Goal: Obtain resource: Obtain resource

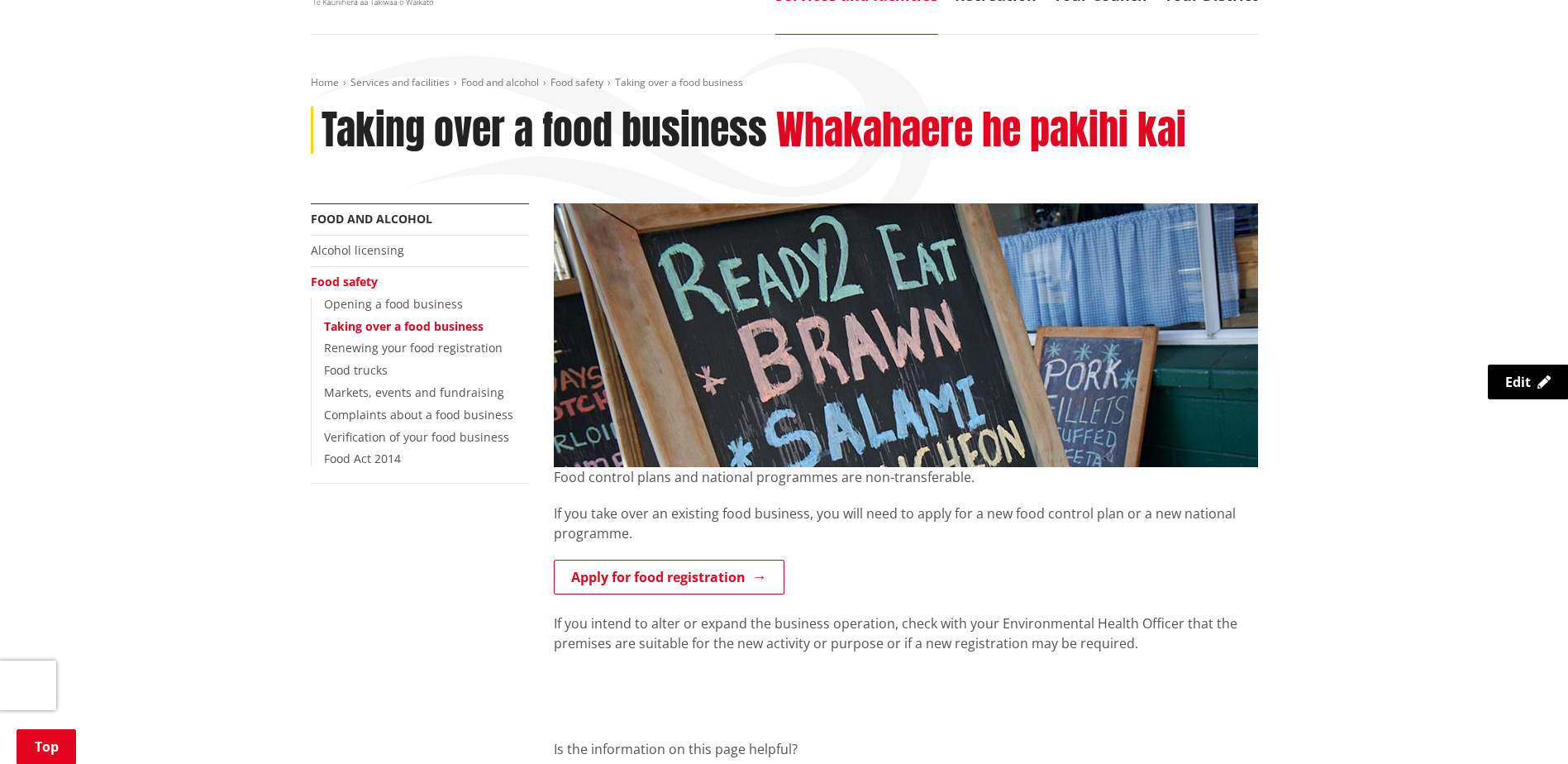
scroll to position [248, 0]
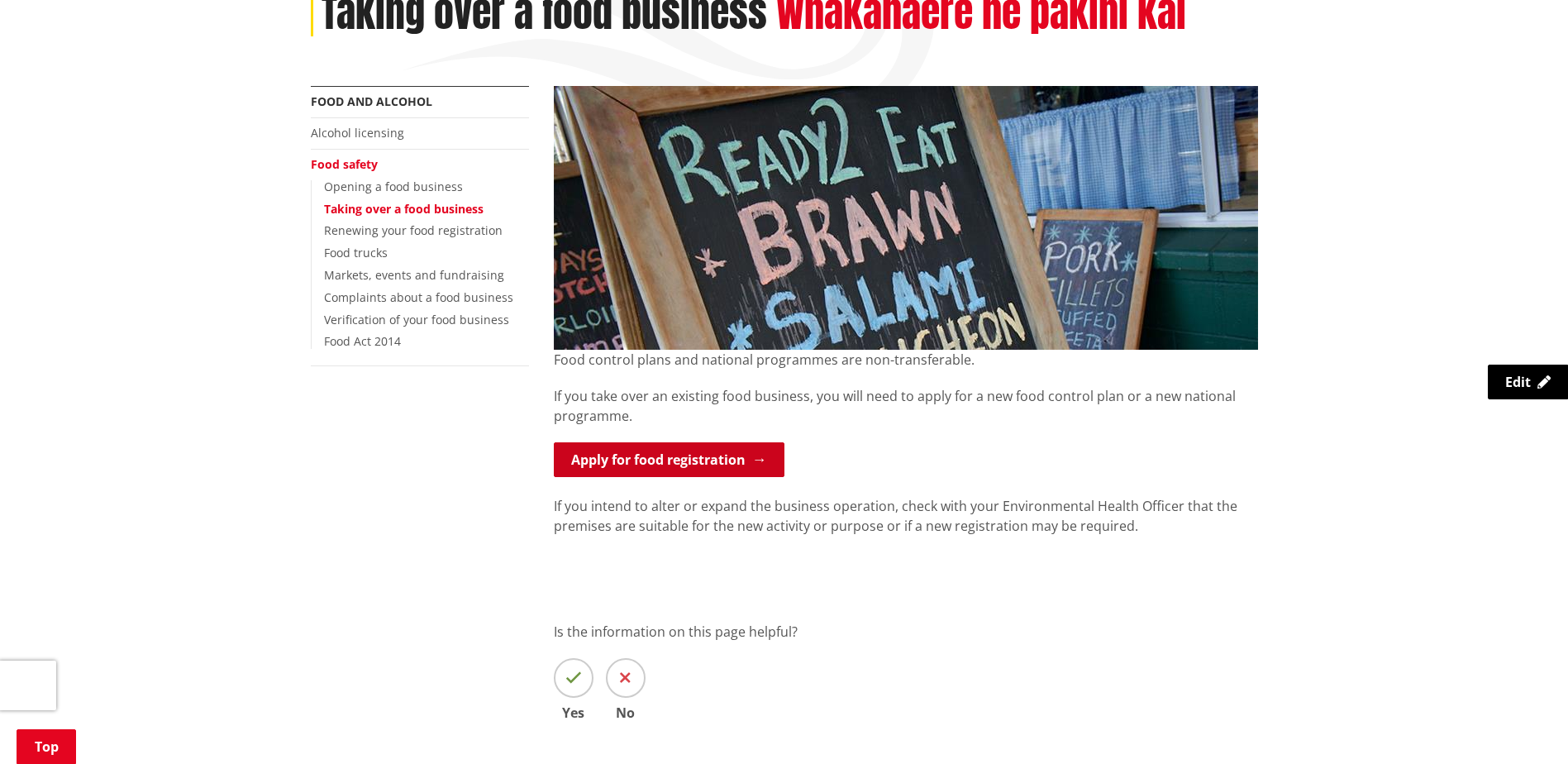
click at [645, 461] on link "Apply for food registration" at bounding box center [668, 460] width 230 height 35
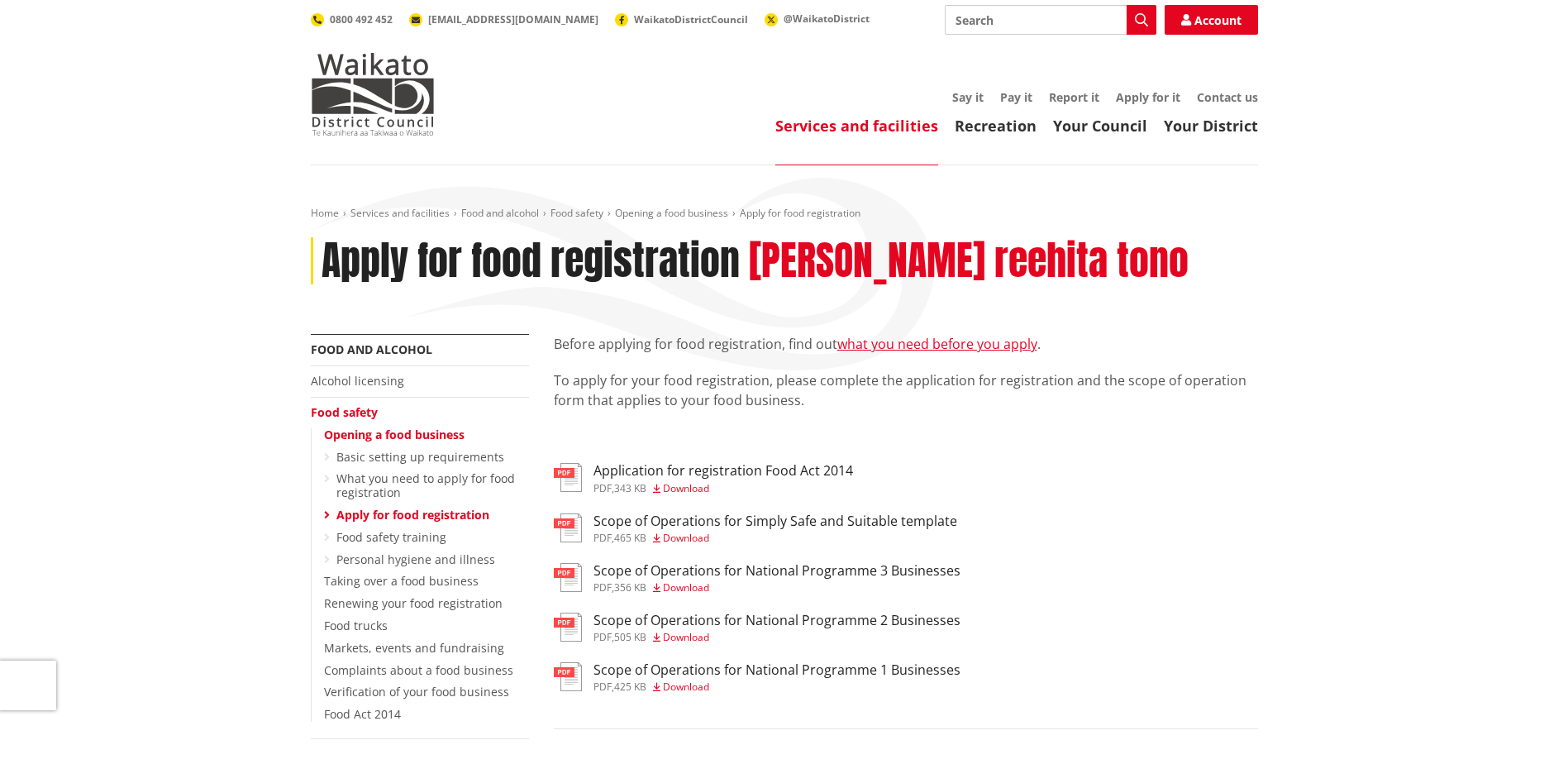
click at [694, 488] on span "Download" at bounding box center [686, 488] width 46 height 14
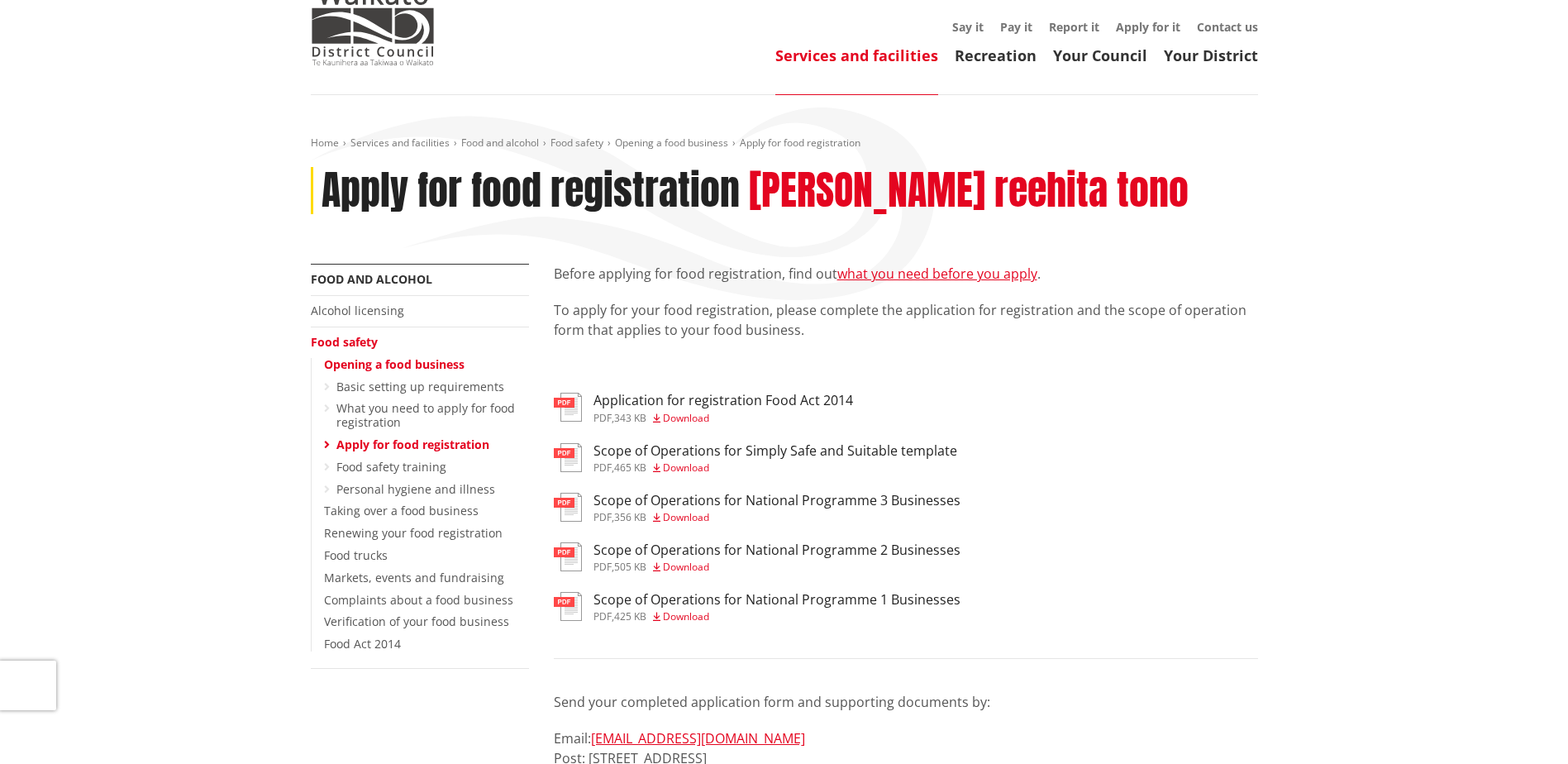
scroll to position [165, 0]
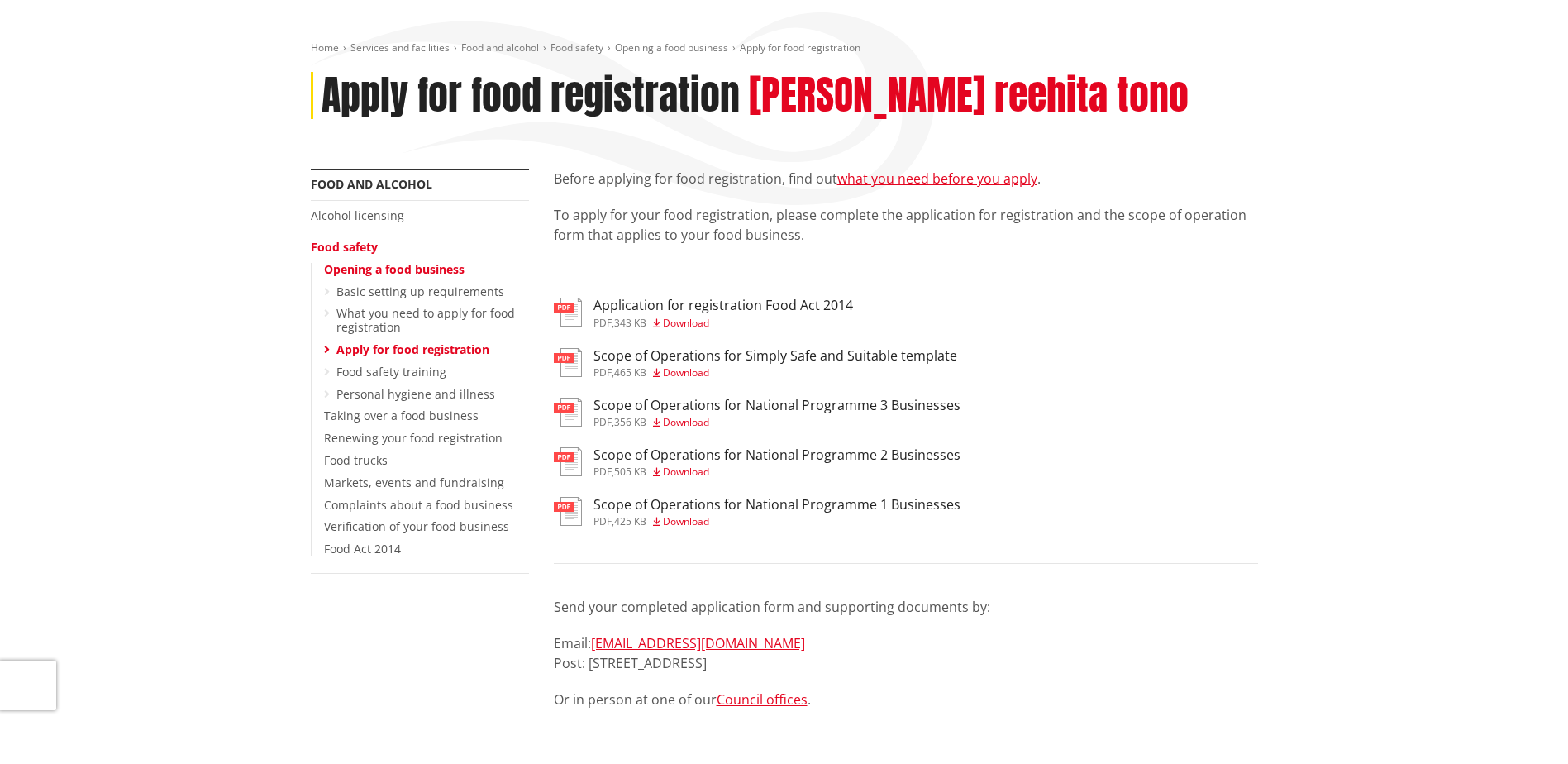
click at [687, 422] on span "Download" at bounding box center [686, 422] width 46 height 14
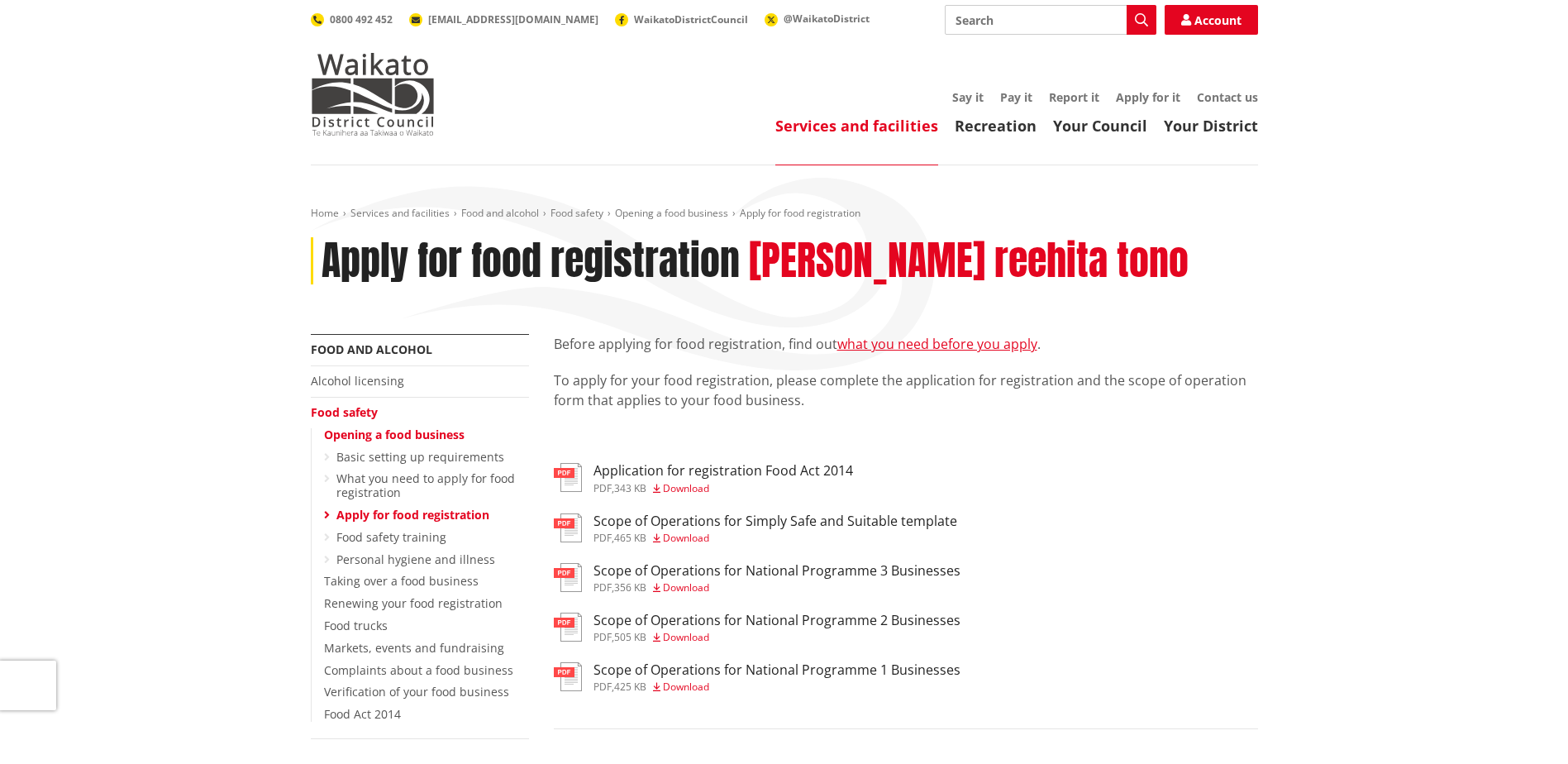
scroll to position [165, 0]
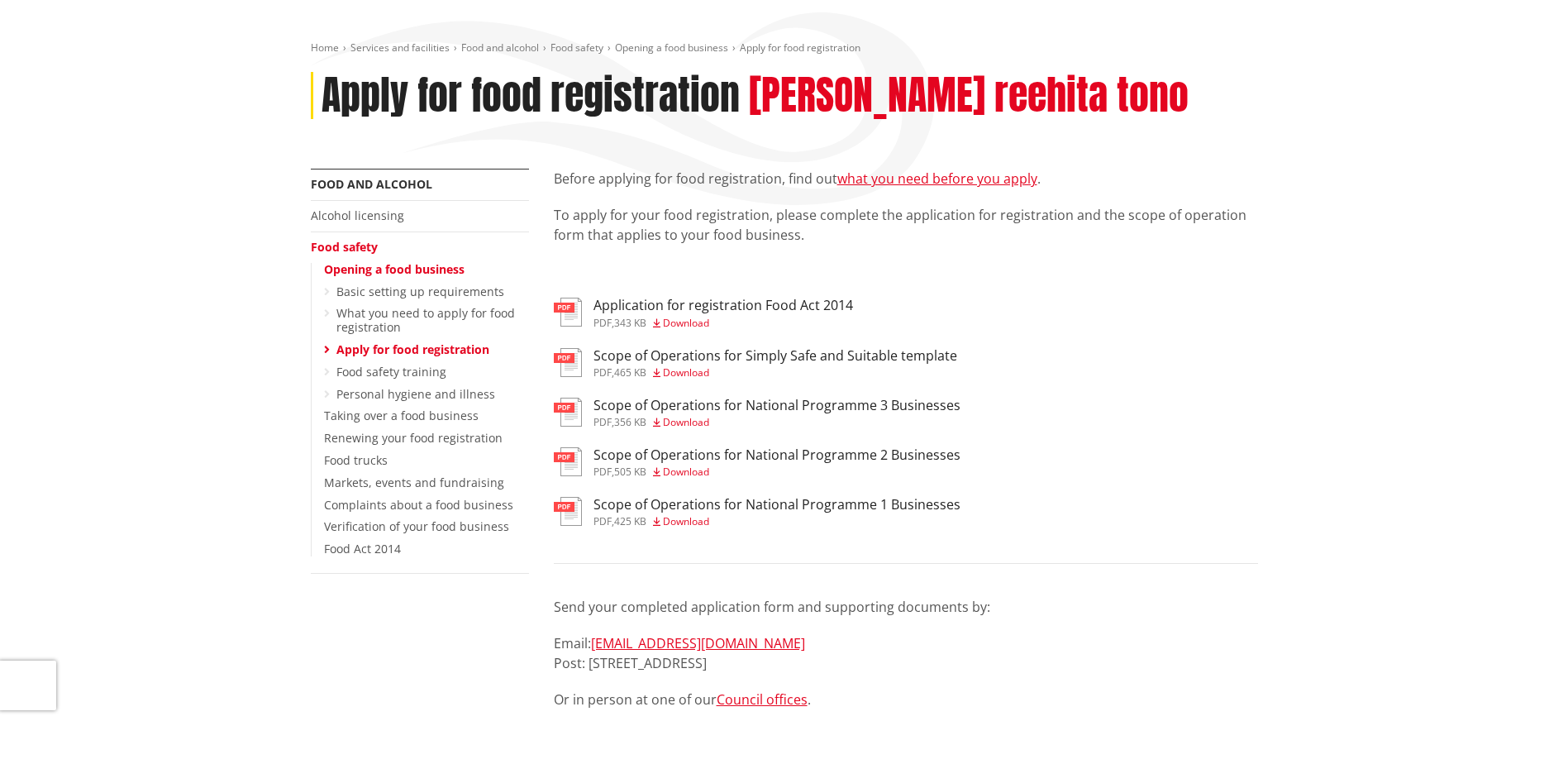
click at [688, 467] on span "Download" at bounding box center [686, 472] width 46 height 14
